Goal: Task Accomplishment & Management: Manage account settings

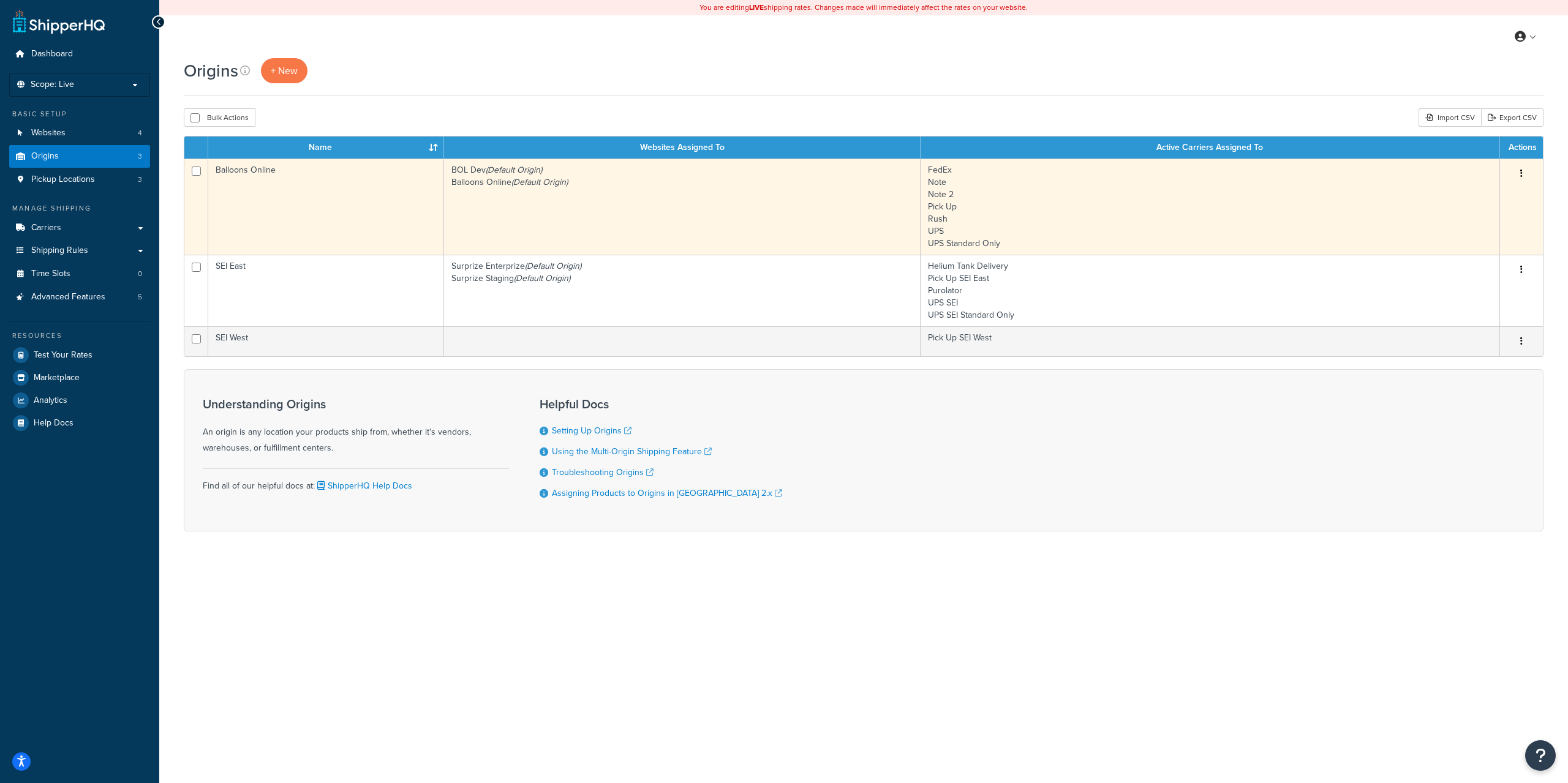
click at [607, 200] on td "BOL Dev (Default Origin) Balloons Online (Default Origin)" at bounding box center [682, 207] width 477 height 96
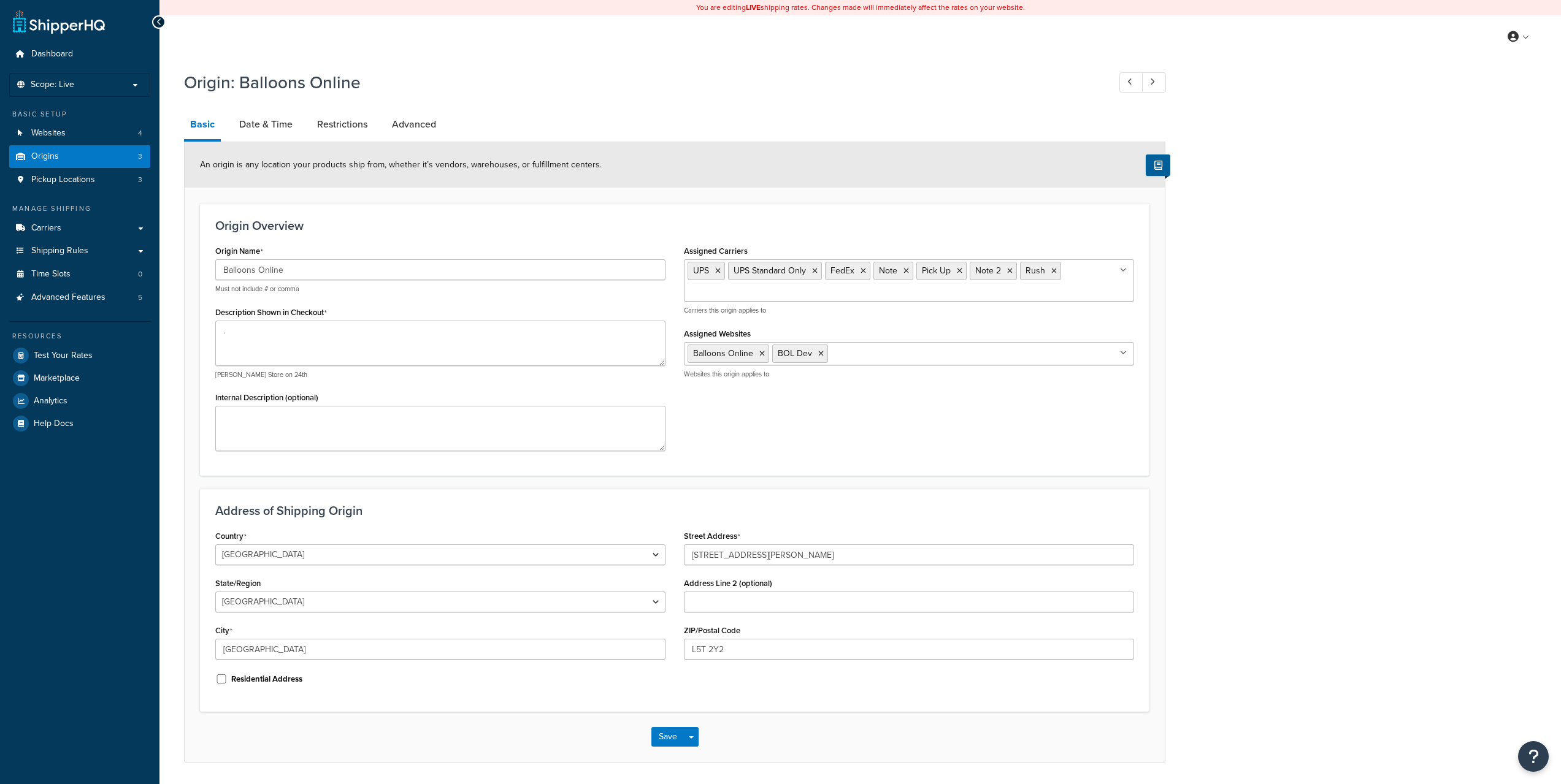
select select "1039"
select select "69"
click at [270, 119] on link "Date & Time" at bounding box center [266, 124] width 66 height 30
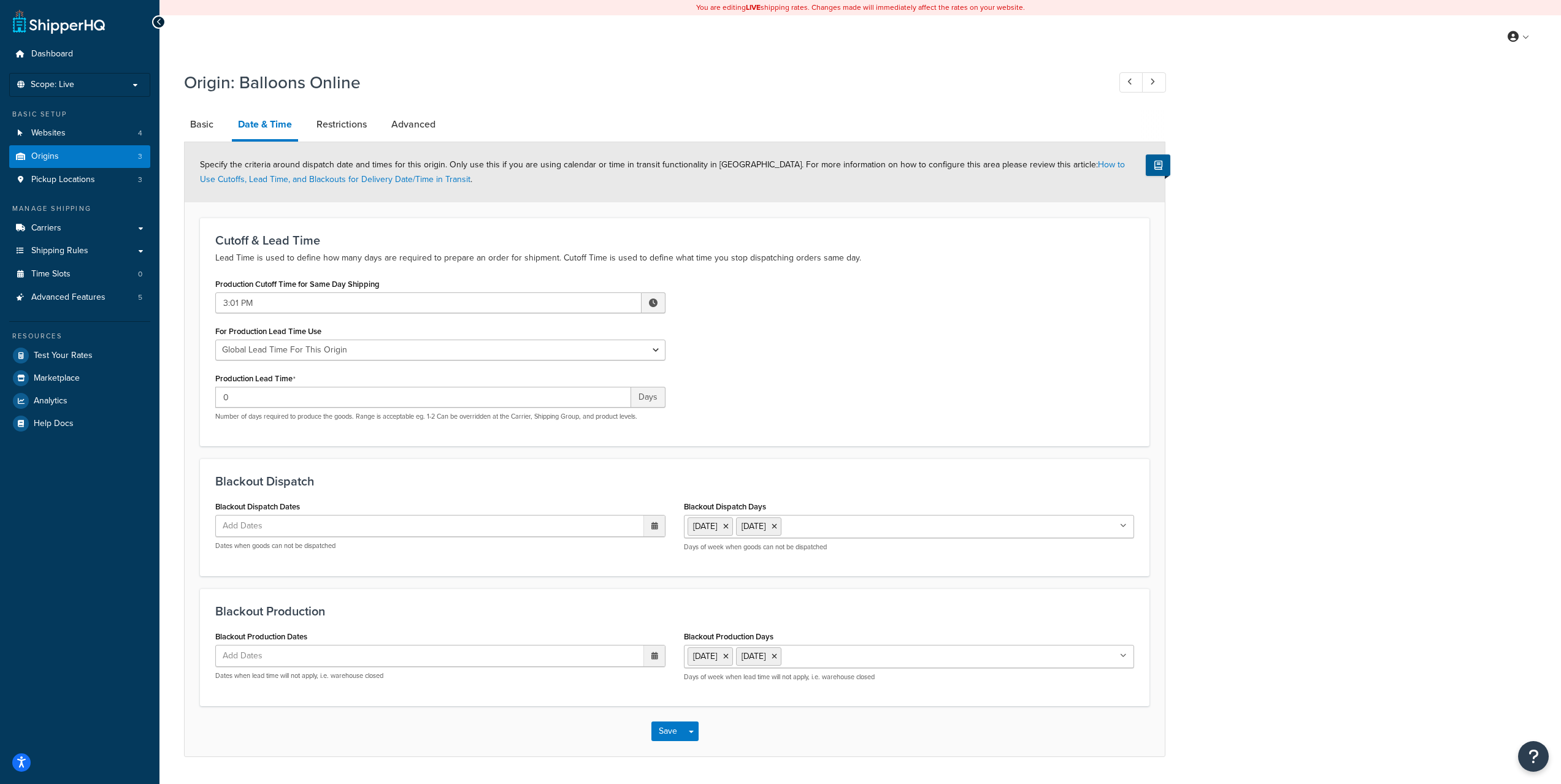
click at [651, 306] on span at bounding box center [653, 303] width 9 height 9
click at [569, 361] on span "▼" at bounding box center [563, 366] width 24 height 24
click at [610, 359] on span "▼" at bounding box center [615, 366] width 24 height 24
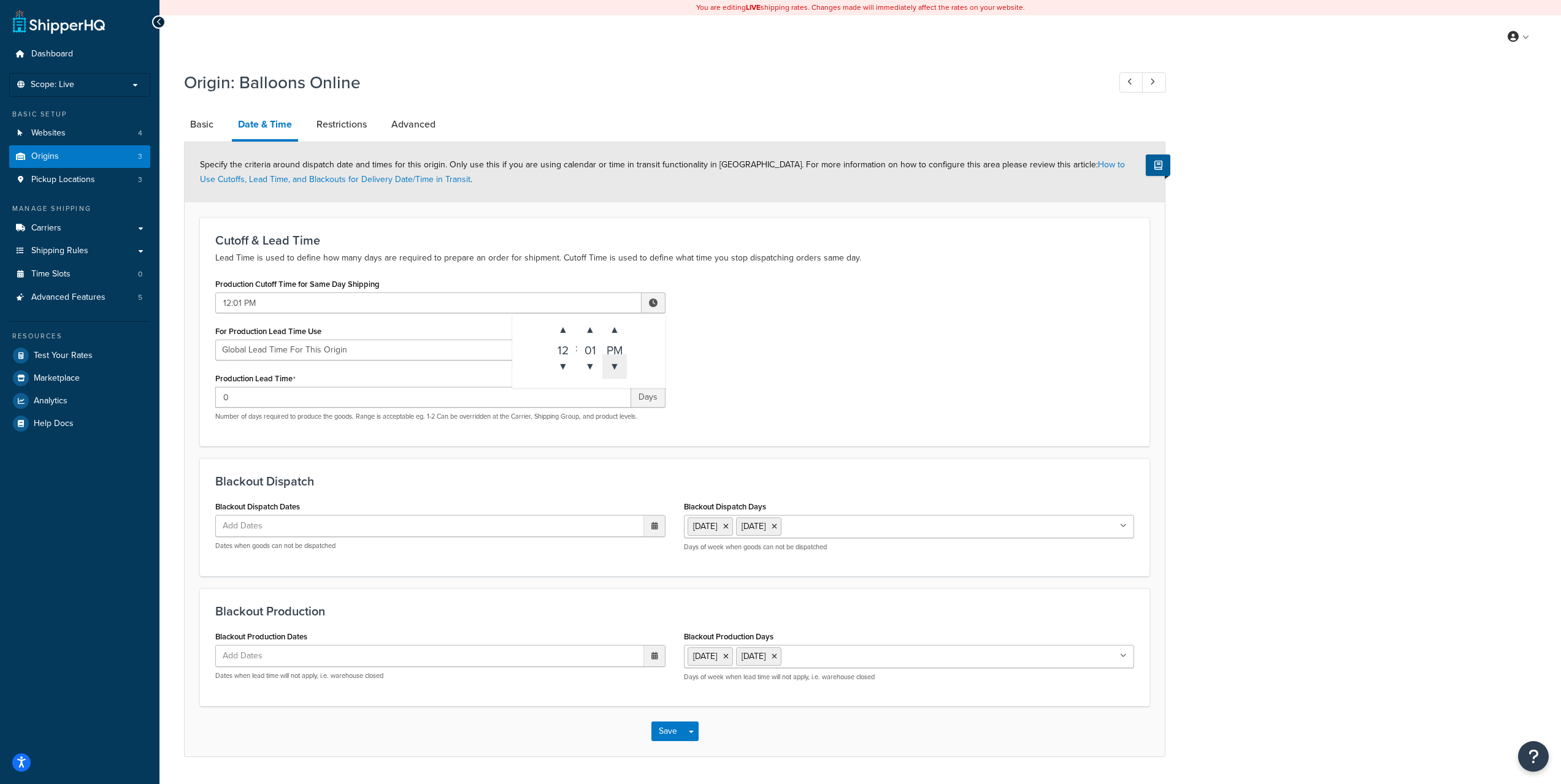
type input "12:01 AM"
click at [780, 361] on div "Production Cutoff Time for Same Day Shipping 12:01 AM ▲ 12 ▼ : ▲ 01 ▼ ▲ AM ▼ Fo…" at bounding box center [675, 353] width 937 height 155
click at [652, 728] on button "Save" at bounding box center [668, 731] width 33 height 20
